Goal: Find specific page/section: Find specific page/section

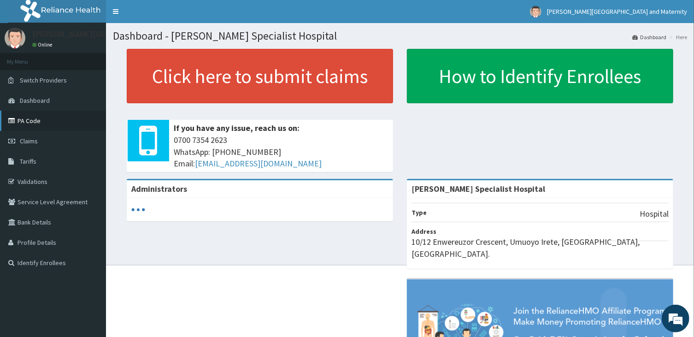
click at [35, 122] on link "PA Code" at bounding box center [53, 121] width 106 height 20
click at [19, 119] on link "PA Code" at bounding box center [53, 121] width 106 height 20
click at [34, 119] on link "PA Code" at bounding box center [53, 121] width 106 height 20
click at [27, 119] on link "PA Code" at bounding box center [53, 121] width 106 height 20
click at [36, 122] on link "PA Code" at bounding box center [53, 121] width 106 height 20
